Goal: Information Seeking & Learning: Learn about a topic

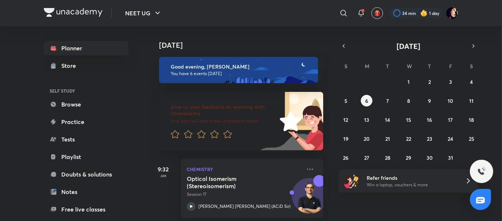
scroll to position [348, 0]
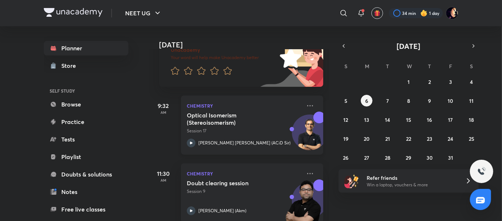
scroll to position [63, 0]
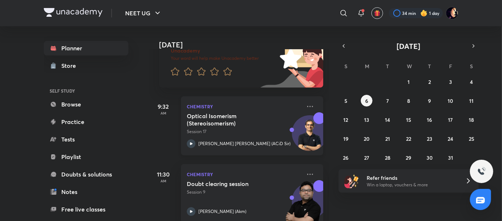
click at [201, 120] on h5 "Optical Isomerism (Stereoisomerism)" at bounding box center [232, 119] width 91 height 15
click at [209, 142] on p "[PERSON_NAME] [PERSON_NAME] (ACiD Sir)" at bounding box center [245, 144] width 92 height 7
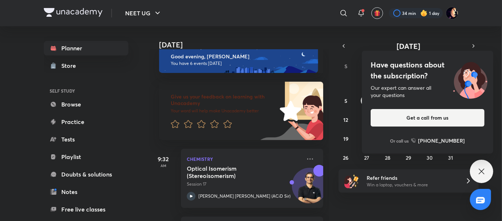
scroll to position [11, 0]
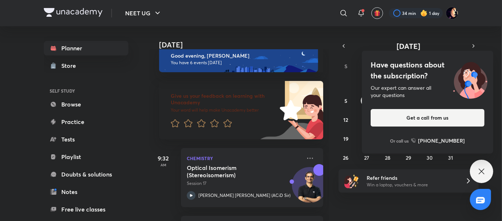
click at [486, 170] on icon at bounding box center [482, 171] width 9 height 9
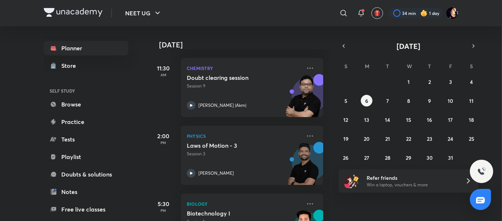
scroll to position [0, 0]
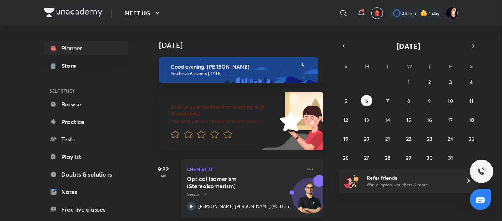
click at [213, 184] on h5 "Optical Isomerism (Stereoisomerism)" at bounding box center [232, 182] width 91 height 15
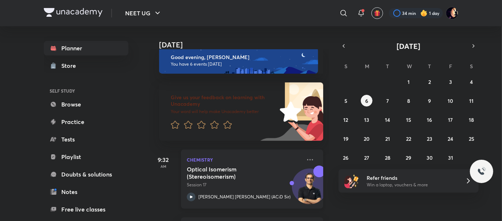
scroll to position [10, 0]
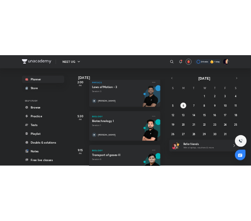
scroll to position [242, 3]
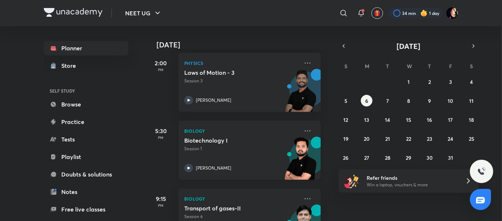
click at [210, 137] on h5 "Biotechnology I" at bounding box center [229, 140] width 91 height 7
click at [204, 166] on p "[PERSON_NAME]" at bounding box center [213, 168] width 35 height 7
click at [206, 147] on p "Session 1" at bounding box center [241, 149] width 115 height 7
